Goal: Task Accomplishment & Management: Manage account settings

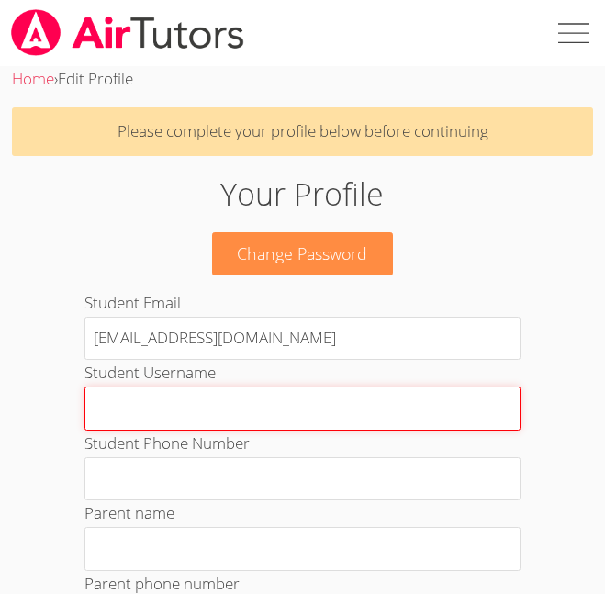
click at [99, 425] on input "Student Username" at bounding box center [301, 408] width 435 height 44
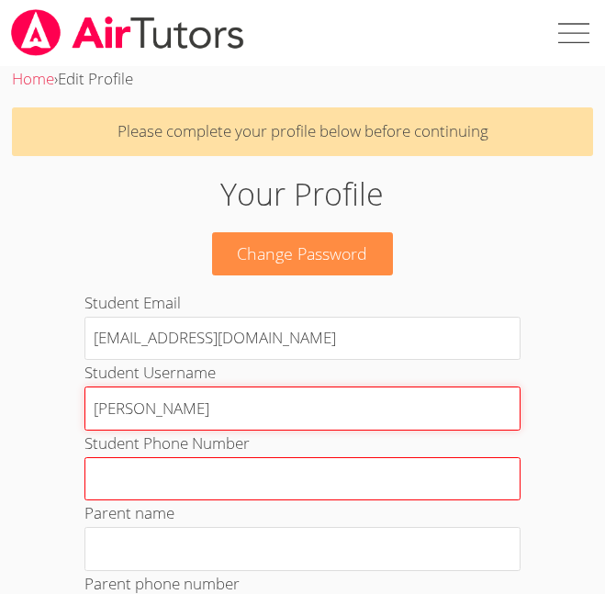
type input "Freya Searcy"
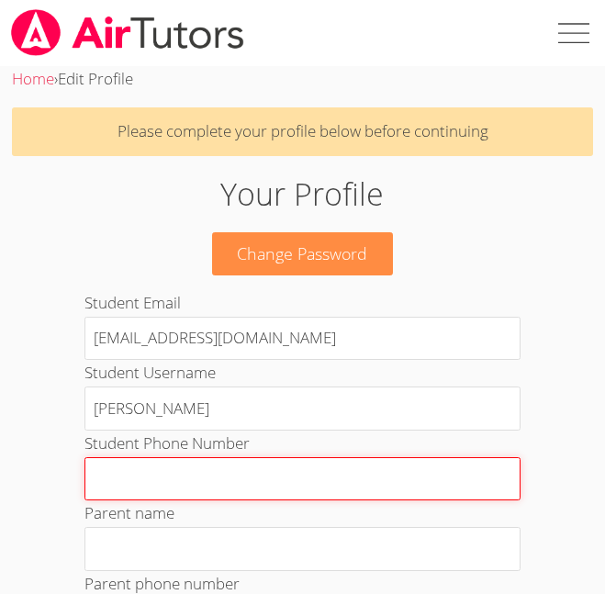
click at [140, 472] on input "Student Phone Number" at bounding box center [301, 479] width 435 height 44
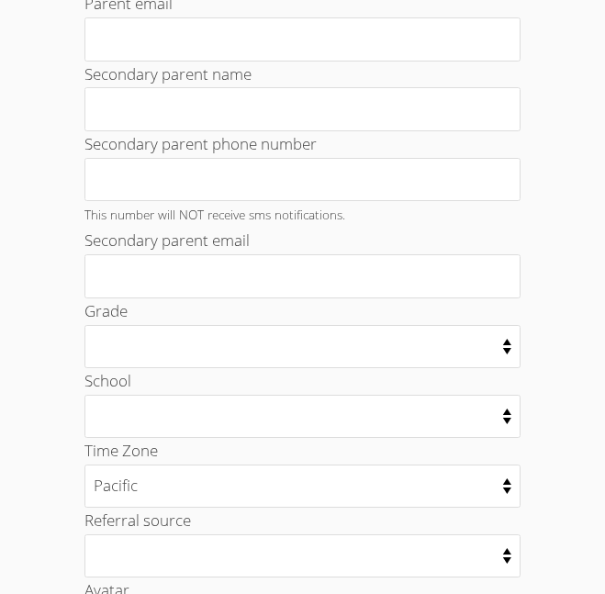
scroll to position [674, 0]
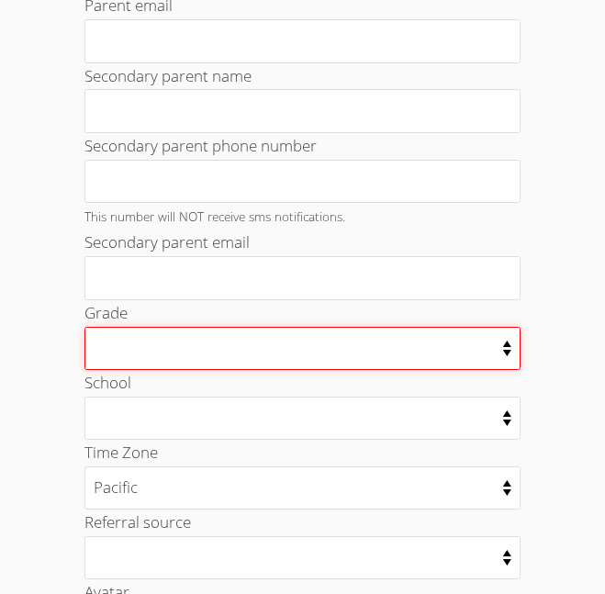
click at [153, 359] on select "Kindergarten 1st Grade 2nd Grade 3rd Grade 4th Grade 5th Grade 6th Grade 7th Gr…" at bounding box center [301, 348] width 435 height 43
select select "10"
click at [84, 327] on select "Kindergarten 1st Grade 2nd Grade 3rd Grade 4th Grade 5th Grade 6th Grade 7th Gr…" at bounding box center [301, 348] width 435 height 43
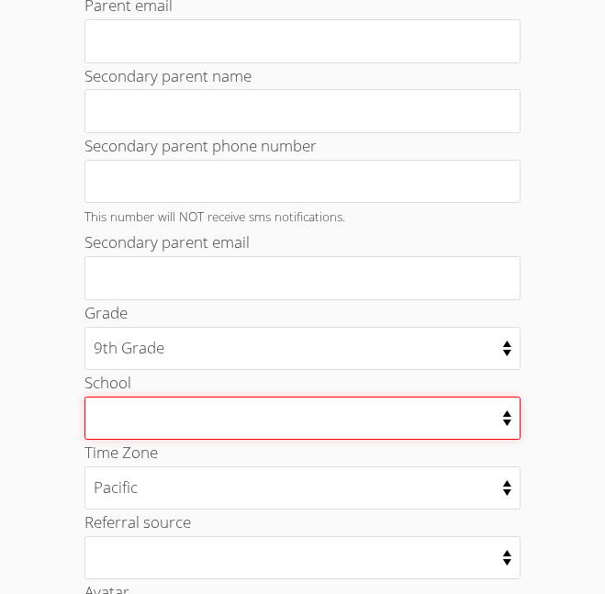
click at [115, 413] on select "002 - ODESSA HIGH SCHOOL 003 - PERMIAN HIGH SCHOOL 004 - ALTERNATIVE EDUC CENTE…" at bounding box center [301, 417] width 435 height 43
select select "668"
click at [84, 396] on select "002 - ODESSA HIGH SCHOOL 003 - PERMIAN HIGH SCHOOL 004 - ALTERNATIVE EDUC CENTE…" at bounding box center [301, 417] width 435 height 43
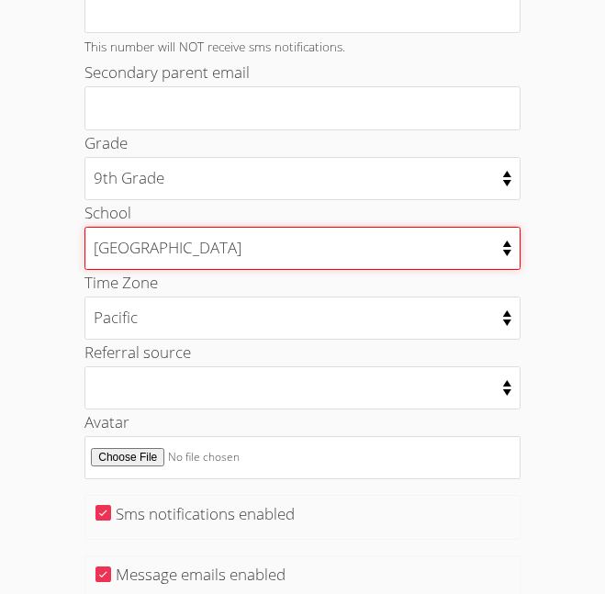
scroll to position [858, 0]
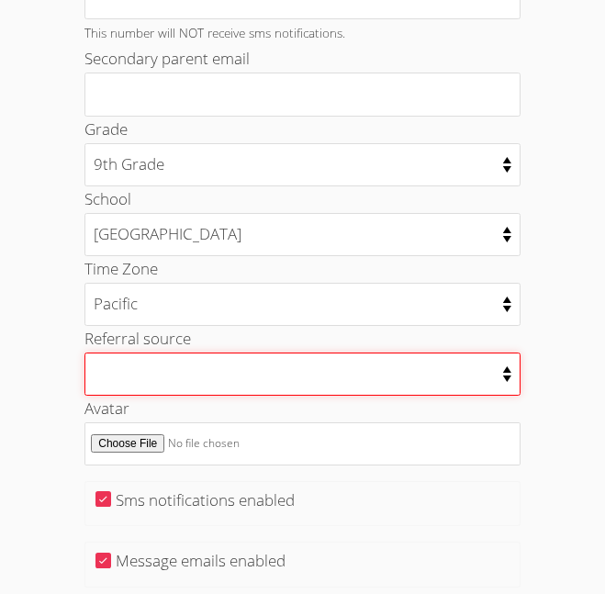
click at [133, 377] on select "College counselor Educational consultant Facebook Family referral Newspaper Sch…" at bounding box center [301, 373] width 435 height 43
select select "other"
click at [84, 352] on select "College counselor Educational consultant Facebook Family referral Newspaper Sch…" at bounding box center [301, 373] width 435 height 43
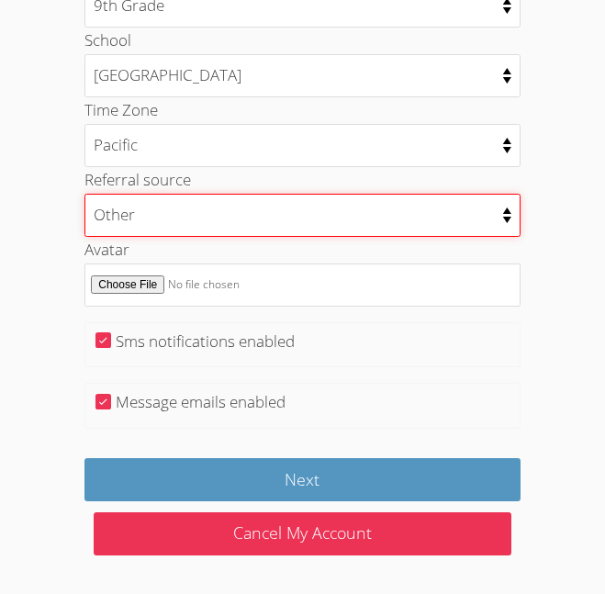
scroll to position [1014, 0]
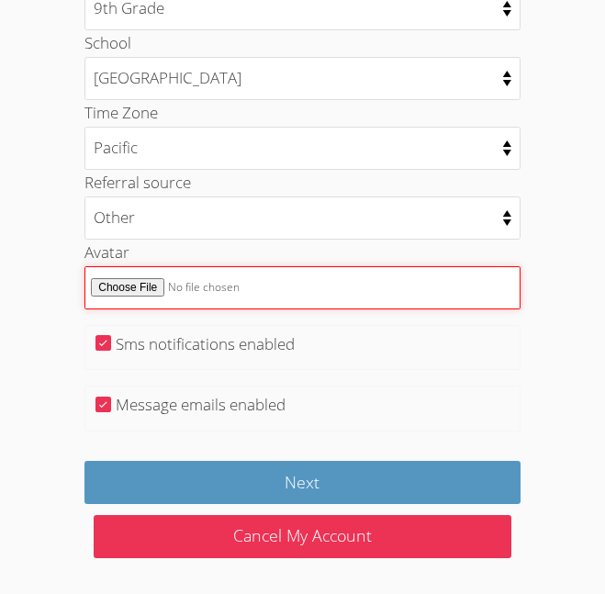
click at [202, 283] on input "Avatar" at bounding box center [301, 287] width 435 height 43
type input "C:\fakepath\Screenshot 2025-08-19 3.27.50 PM.png"
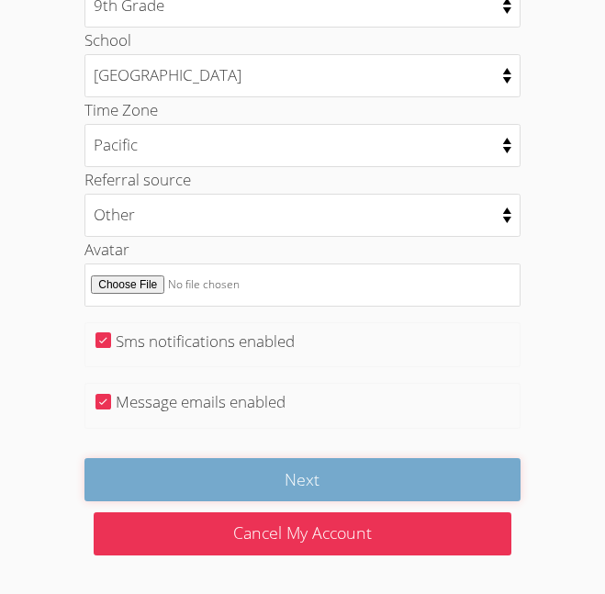
click at [140, 477] on input "Next" at bounding box center [301, 479] width 435 height 43
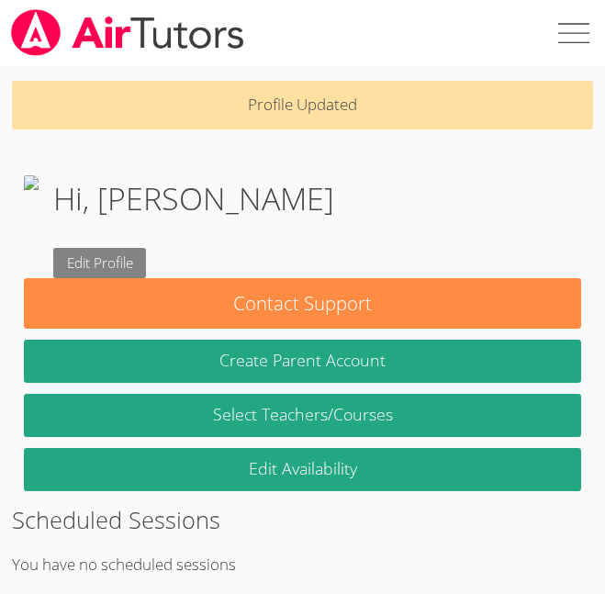
click at [147, 259] on link "Edit Profile" at bounding box center [100, 263] width 94 height 30
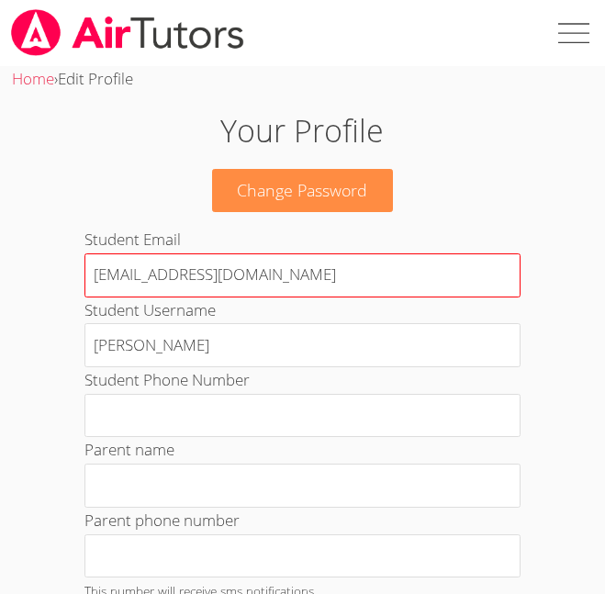
scroll to position [954, 0]
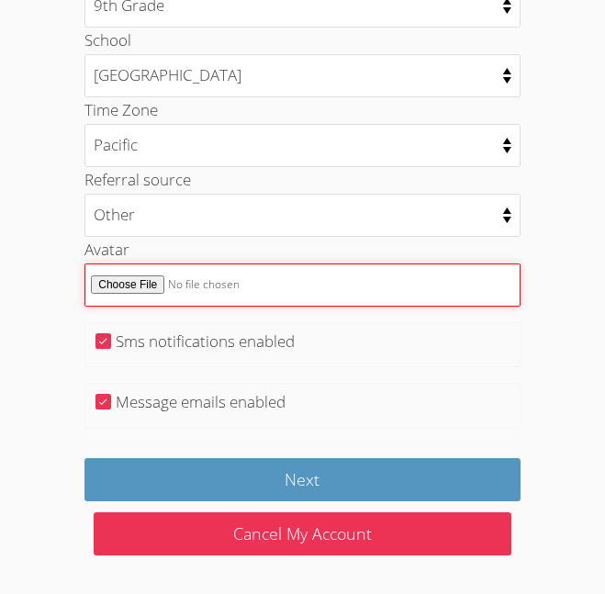
click at [213, 285] on input "Avatar" at bounding box center [301, 284] width 435 height 43
type input "C:\fakepath\Screenshot [DATE] 9.43.41 AM.png"
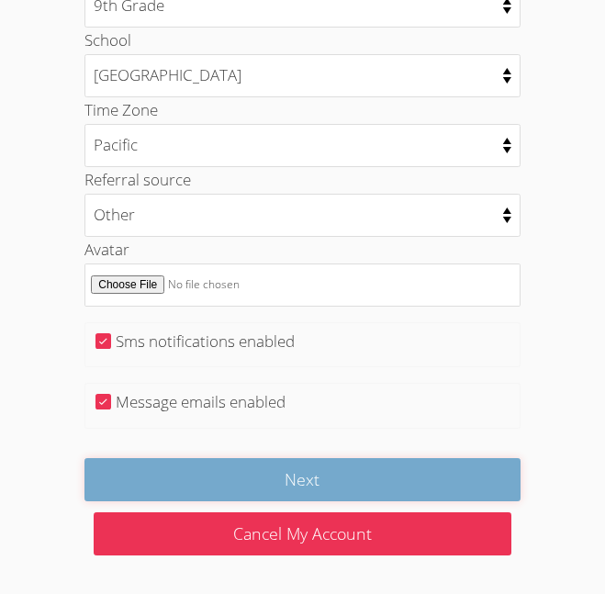
click at [412, 463] on input "Next" at bounding box center [301, 479] width 435 height 43
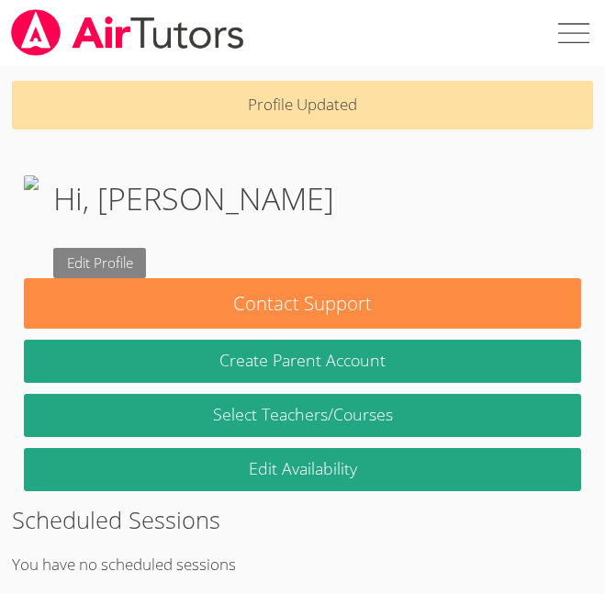
click at [147, 273] on link "Edit Profile" at bounding box center [100, 263] width 94 height 30
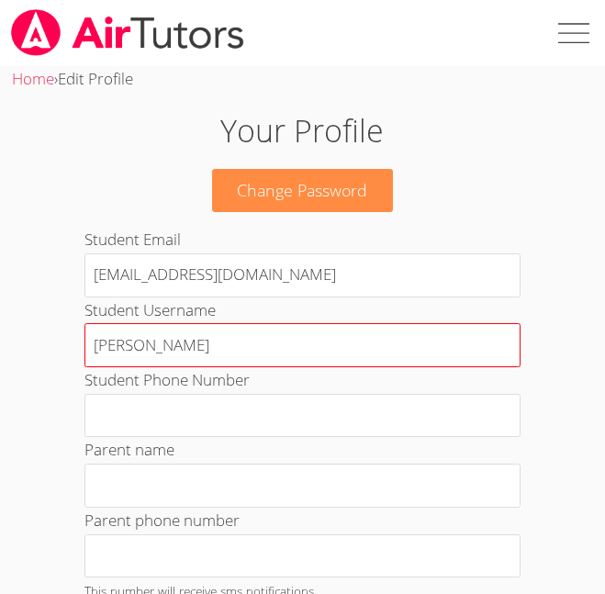
scroll to position [954, 0]
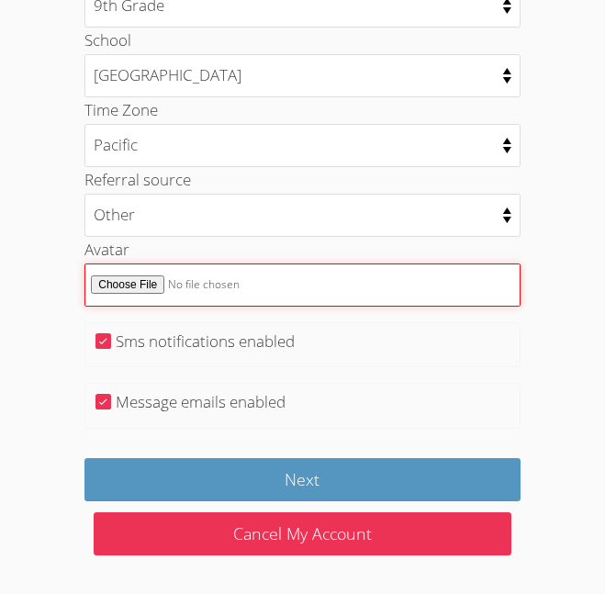
click at [217, 294] on input "Avatar" at bounding box center [301, 284] width 435 height 43
type input "C:\fakepath\Screenshot 2025-08-13 6.53.41 PM.png"
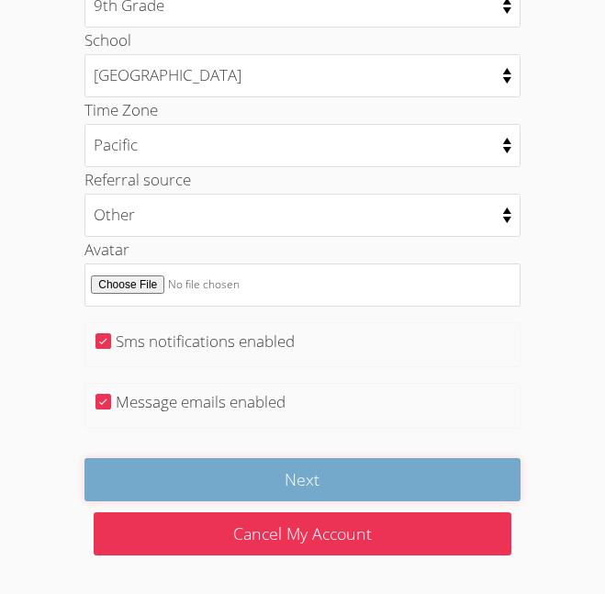
click at [407, 476] on input "Next" at bounding box center [301, 479] width 435 height 43
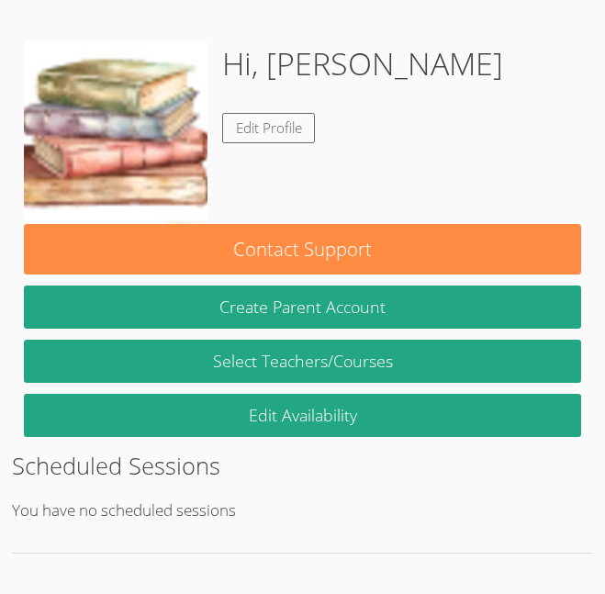
scroll to position [150, 0]
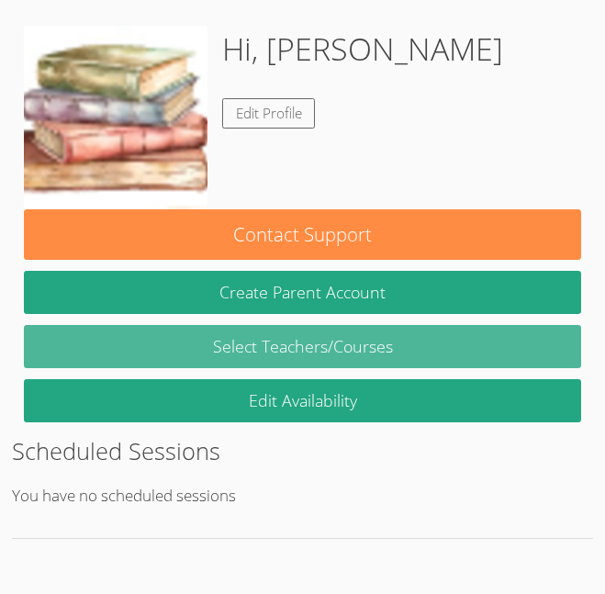
click at [360, 345] on link "Select Teachers/Courses" at bounding box center [302, 346] width 557 height 43
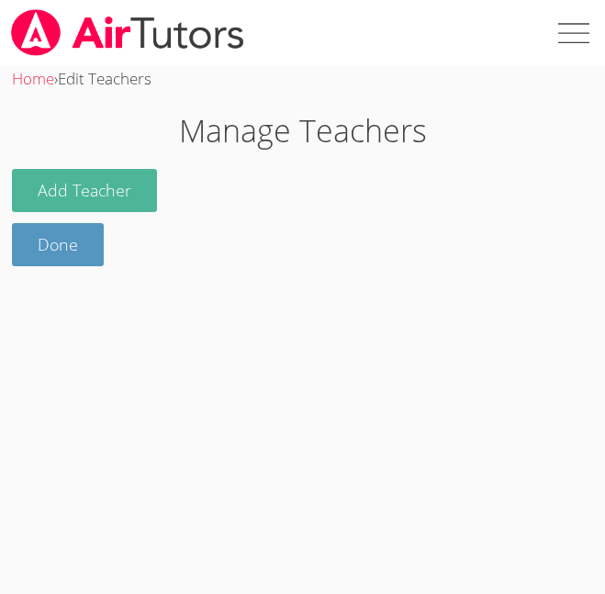
click at [63, 177] on button "Add Teacher" at bounding box center [84, 190] width 145 height 43
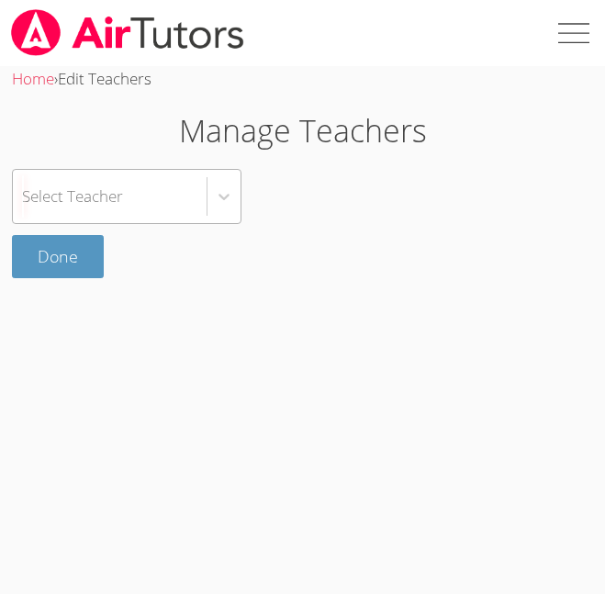
click at [100, 191] on div "Select Teacher" at bounding box center [72, 196] width 101 height 27
